Goal: Task Accomplishment & Management: Use online tool/utility

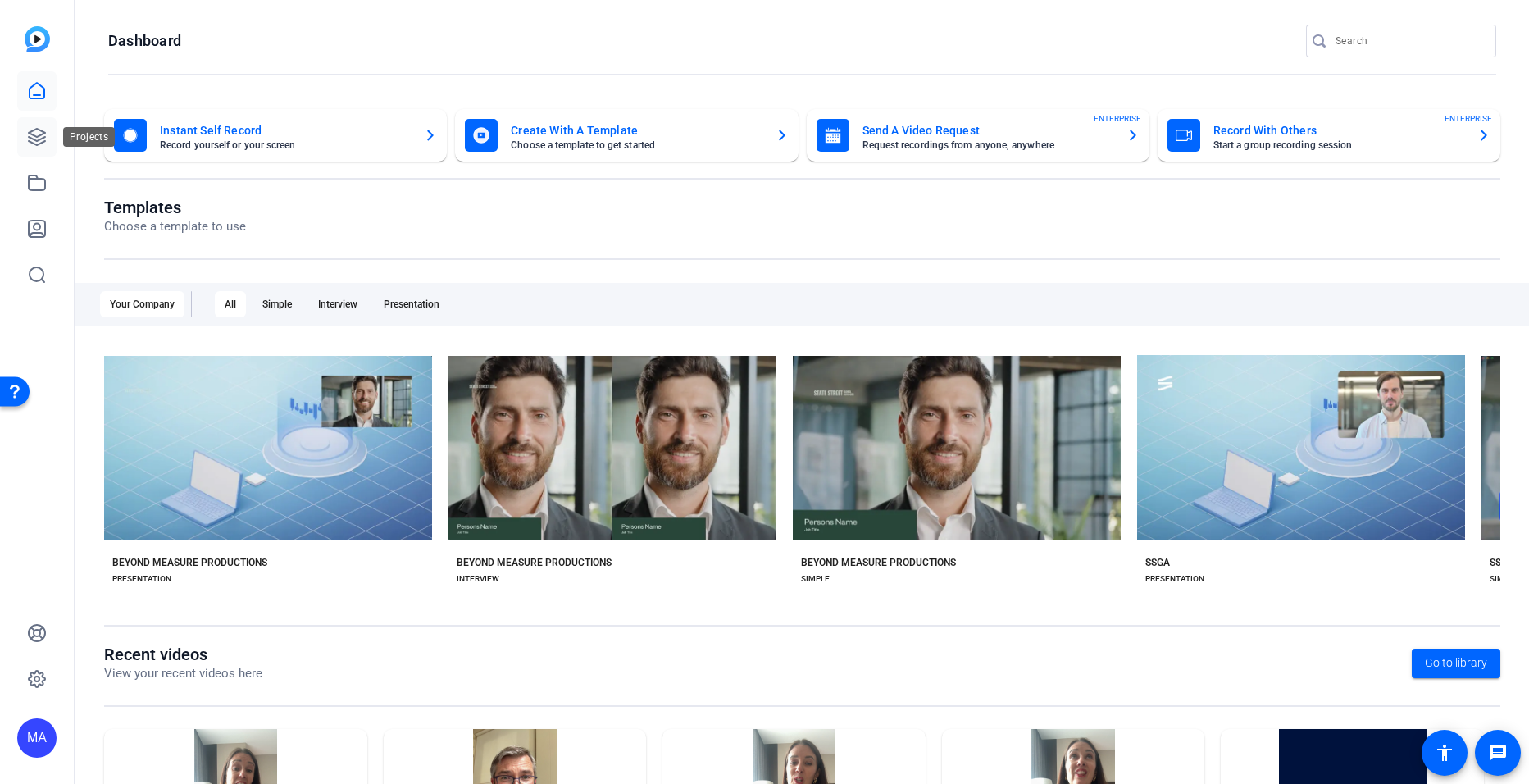
click at [27, 133] on icon at bounding box center [37, 137] width 20 height 20
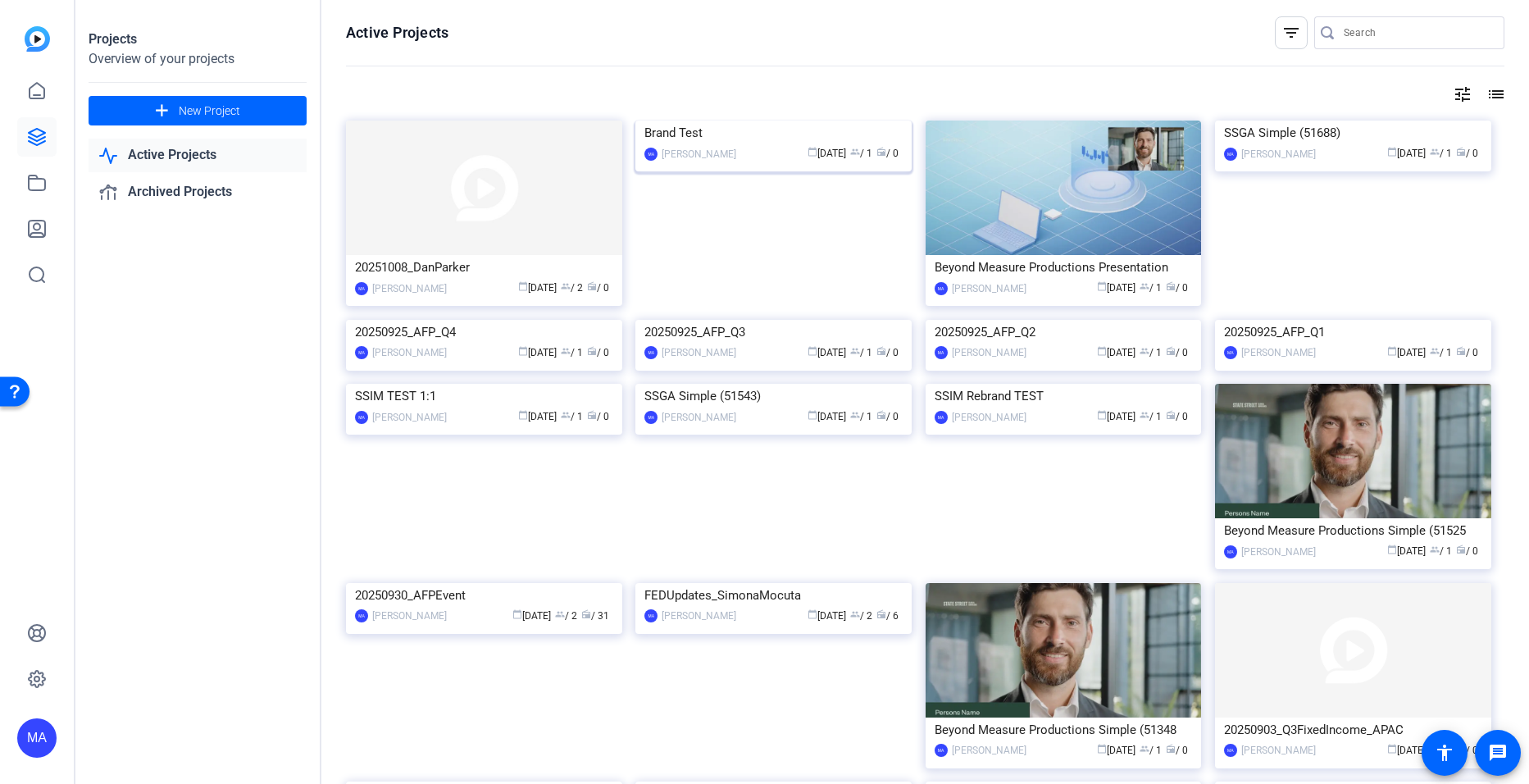
click at [762, 121] on img at bounding box center [774, 121] width 277 height 0
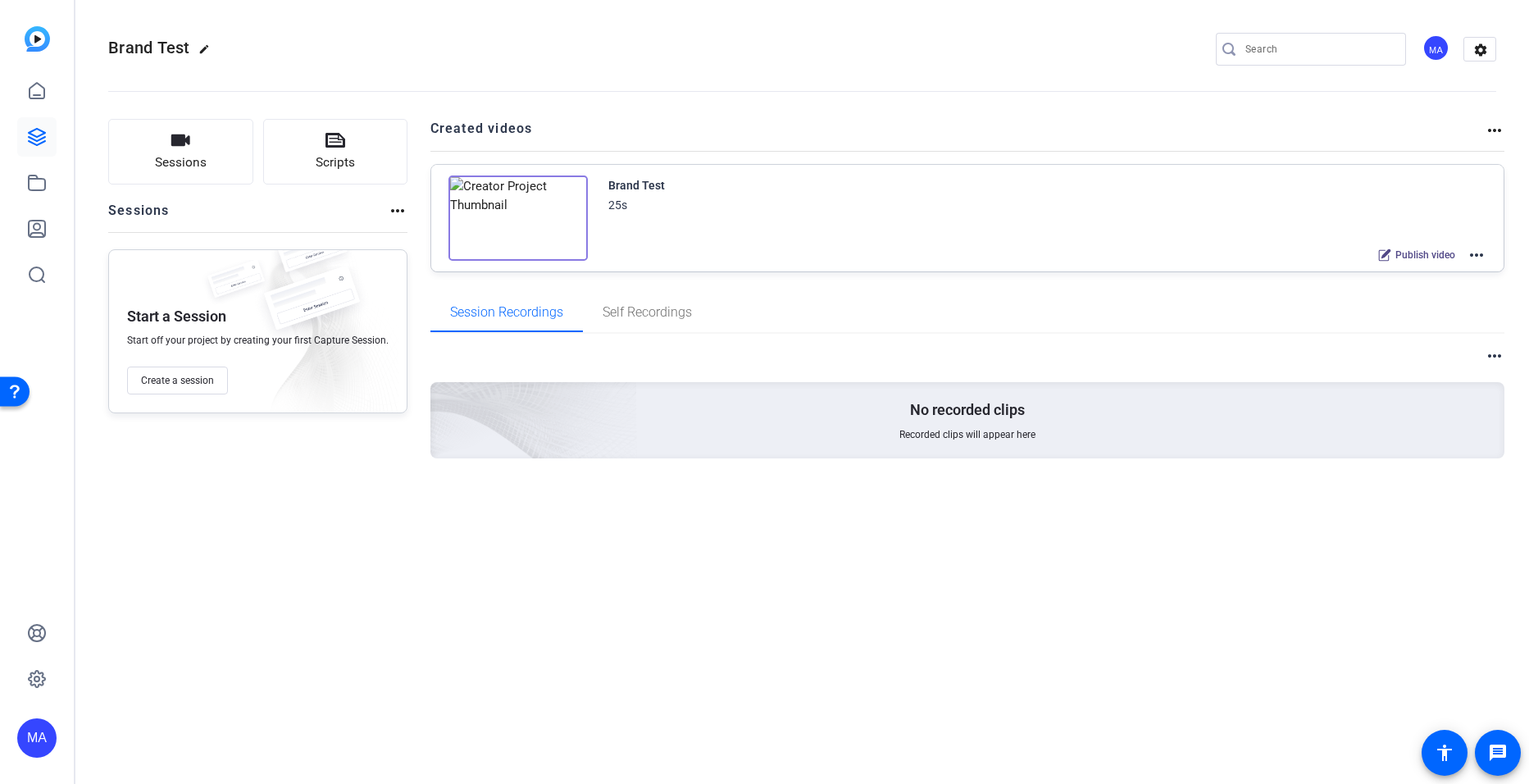
click at [1467, 254] on mat-icon "more_horiz" at bounding box center [1477, 255] width 20 height 20
click at [1420, 280] on span "Edit in Creator" at bounding box center [1416, 275] width 114 height 20
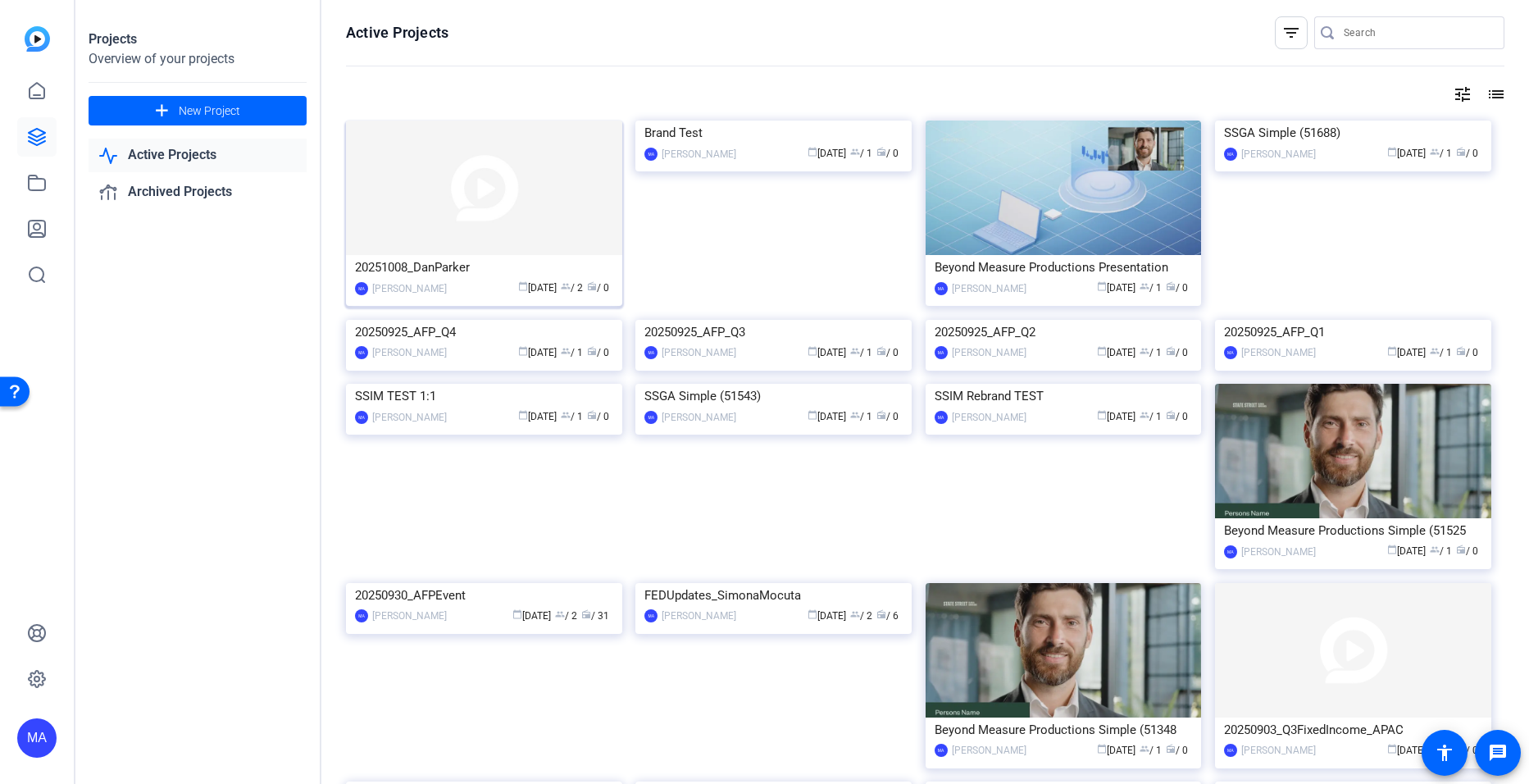
click at [481, 248] on img at bounding box center [484, 187] width 277 height 134
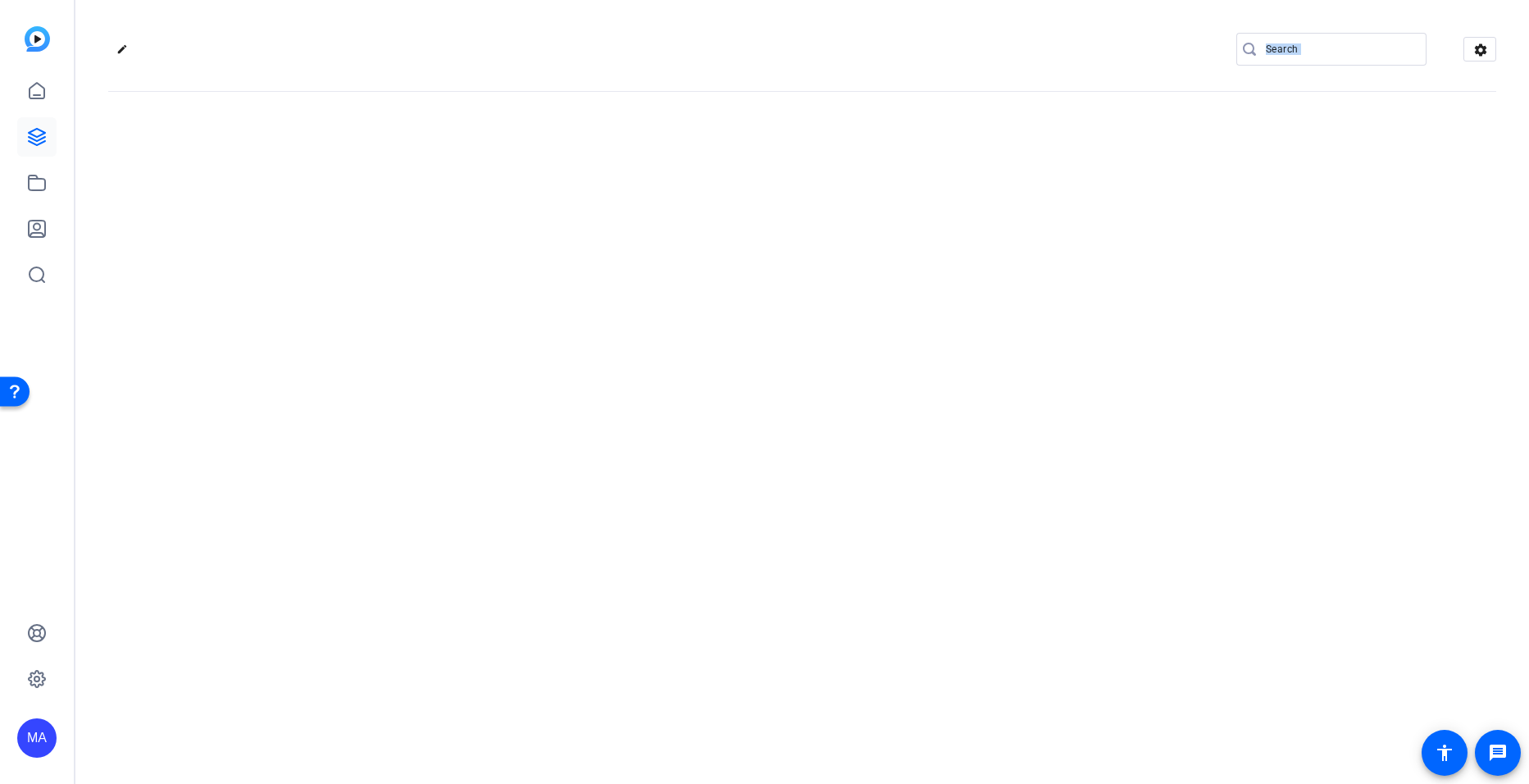
click at [481, 248] on div "edit settings" at bounding box center [802, 392] width 1453 height 784
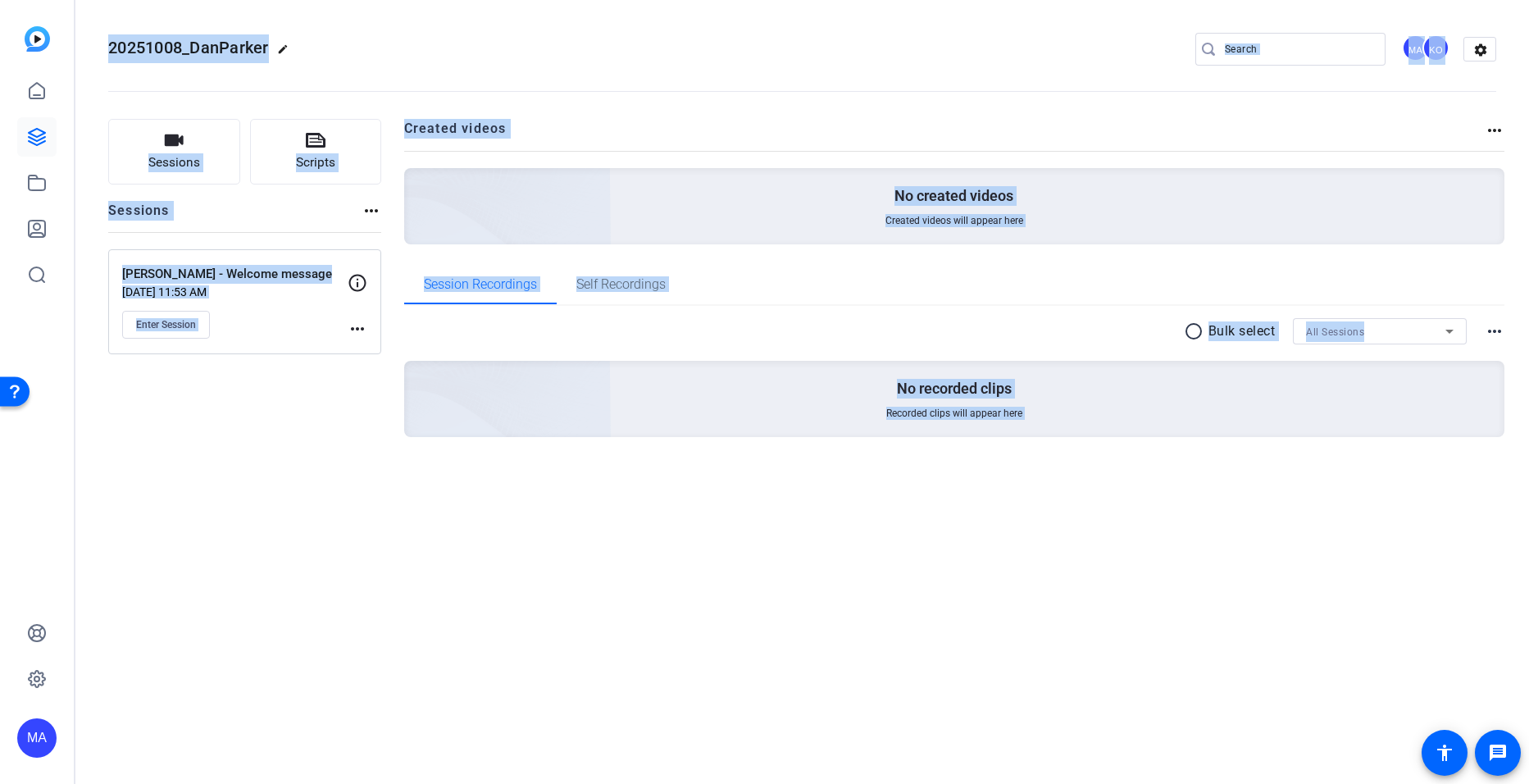
click at [330, 353] on div "Dan Parker - Welcome message Oct 07, 2025 @ 11:53 AM Enter Session more_horiz" at bounding box center [245, 302] width 273 height 105
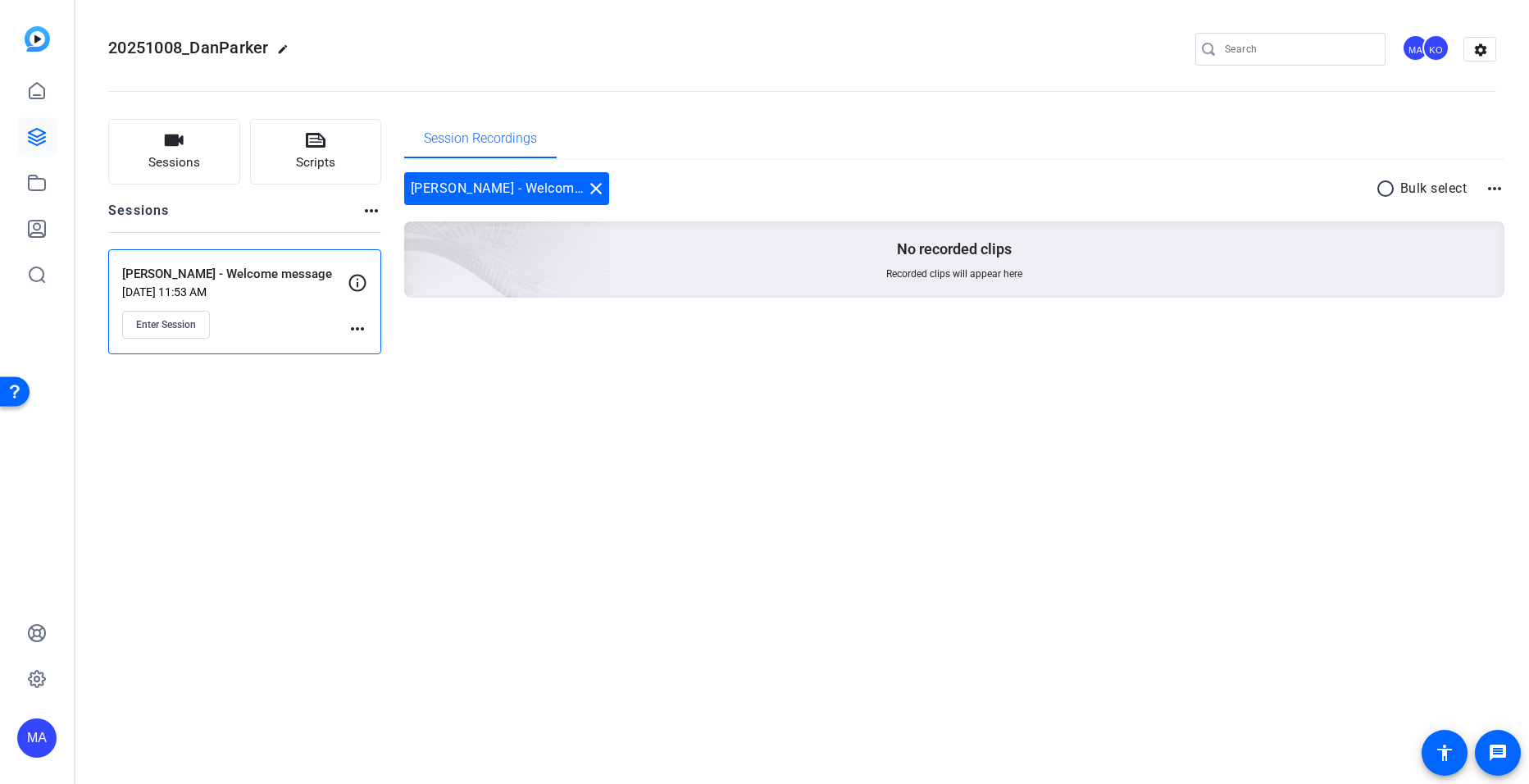
click at [349, 332] on mat-icon "more_horiz" at bounding box center [357, 329] width 20 height 20
click at [372, 348] on span "Edit Session" at bounding box center [398, 352] width 75 height 20
